Goal: Check status: Check status

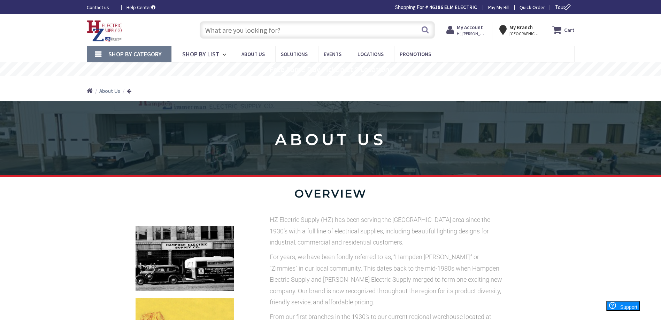
click at [475, 32] on span "Hi, [PERSON_NAME]" at bounding box center [472, 34] width 30 height 6
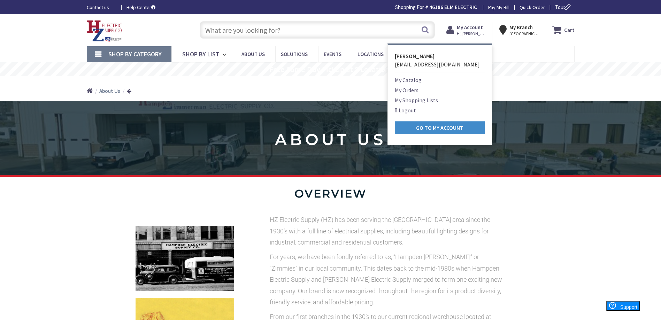
click at [409, 90] on link "My Orders" at bounding box center [407, 90] width 24 height 8
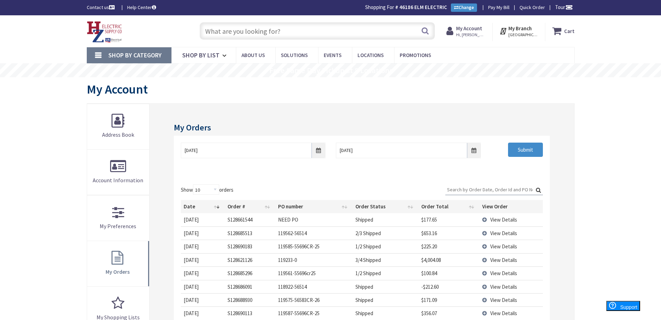
click at [486, 220] on td "View Details" at bounding box center [510, 219] width 63 height 13
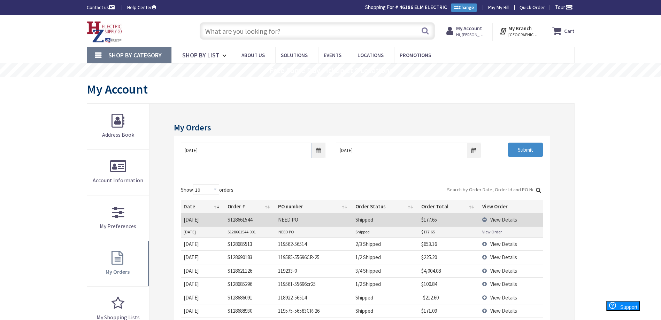
click at [485, 230] on link "View Order" at bounding box center [492, 232] width 20 height 6
click at [485, 219] on td "View Details" at bounding box center [510, 219] width 63 height 13
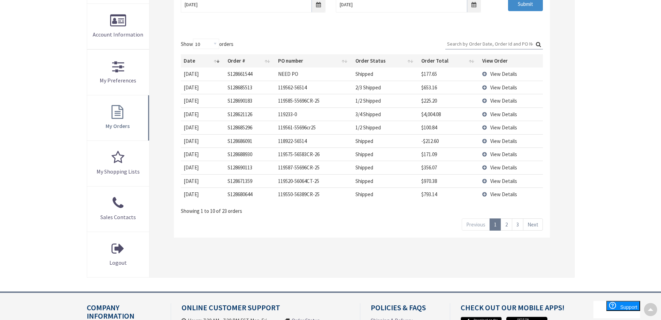
scroll to position [174, 0]
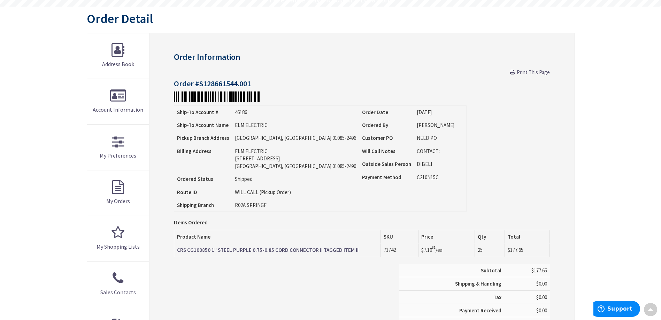
scroll to position [71, 0]
